Goal: Information Seeking & Learning: Learn about a topic

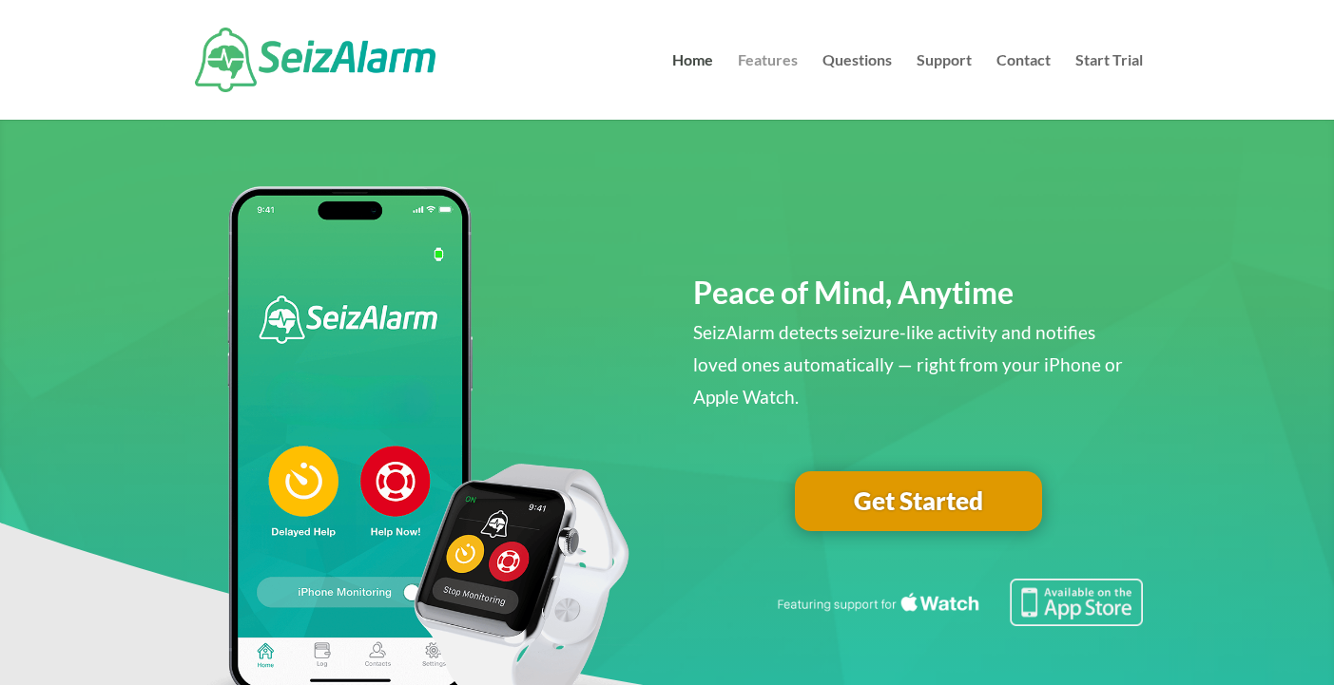
click at [765, 66] on link "Features" at bounding box center [768, 86] width 60 height 67
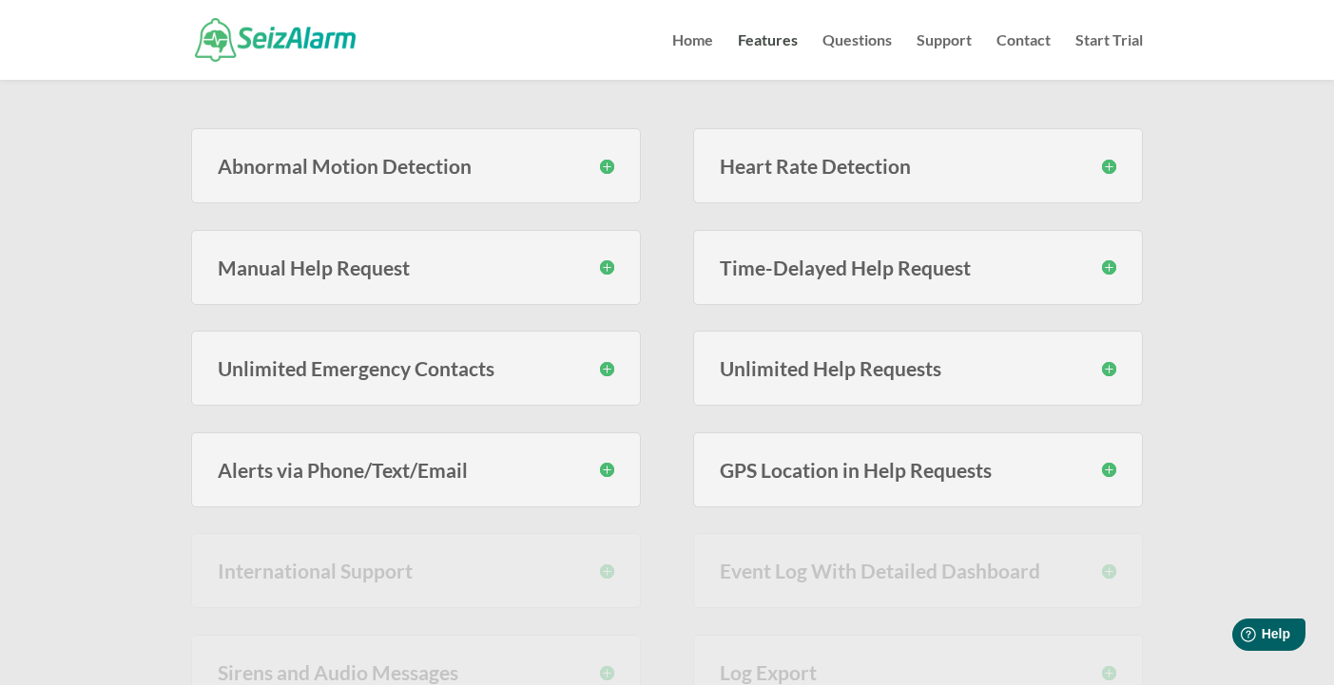
scroll to position [443, 0]
